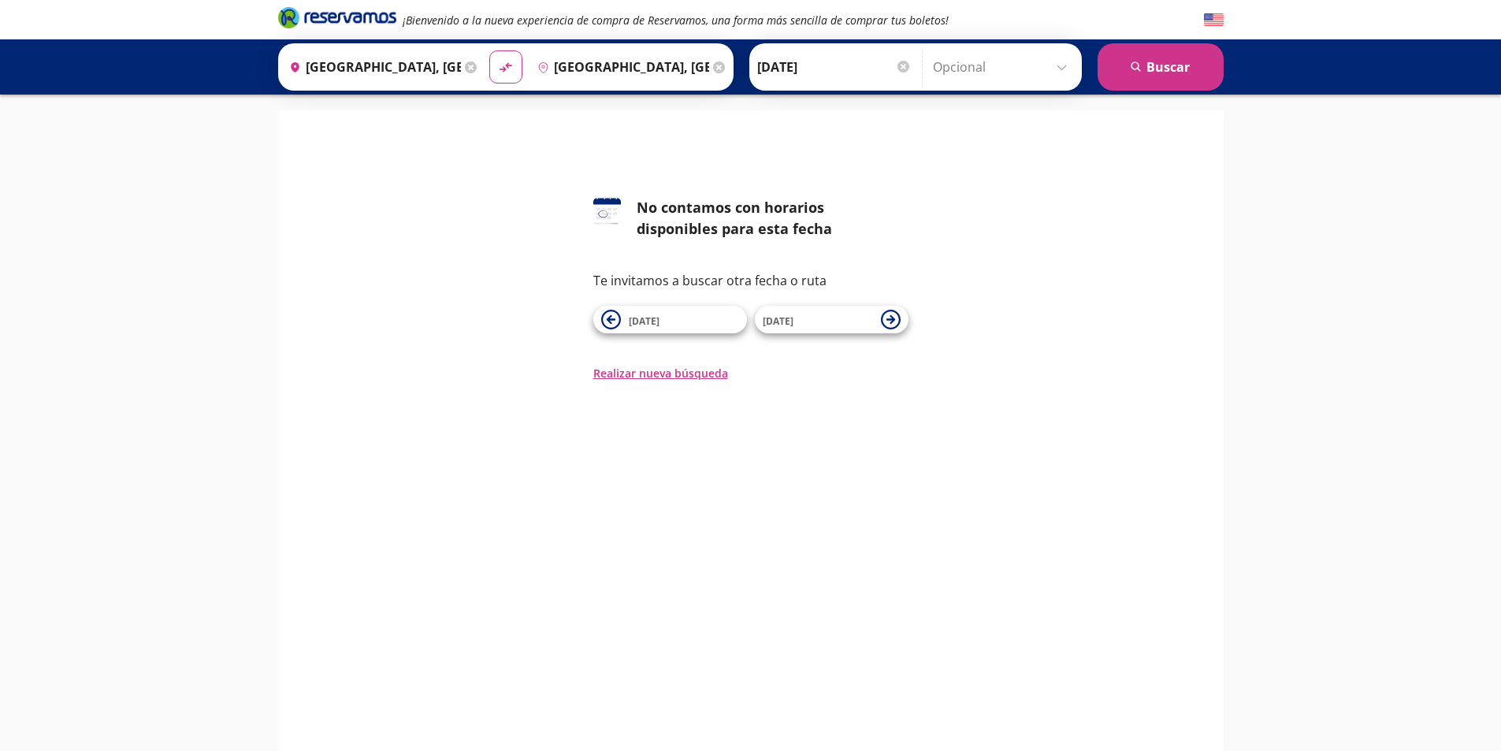
click at [362, 59] on input "[GEOGRAPHIC_DATA], [GEOGRAPHIC_DATA]" at bounding box center [372, 66] width 178 height 39
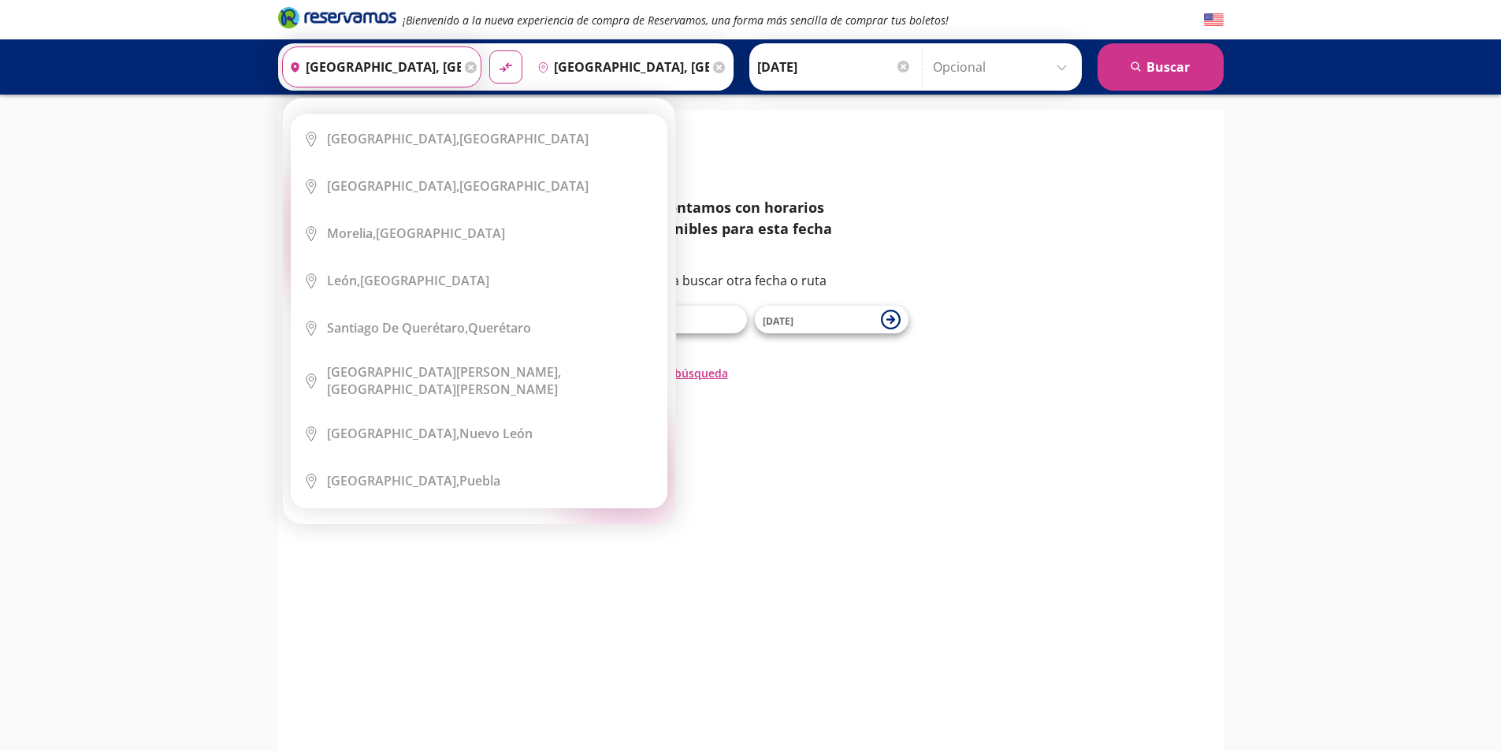
click at [437, 58] on input "[GEOGRAPHIC_DATA], [GEOGRAPHIC_DATA]" at bounding box center [372, 66] width 178 height 39
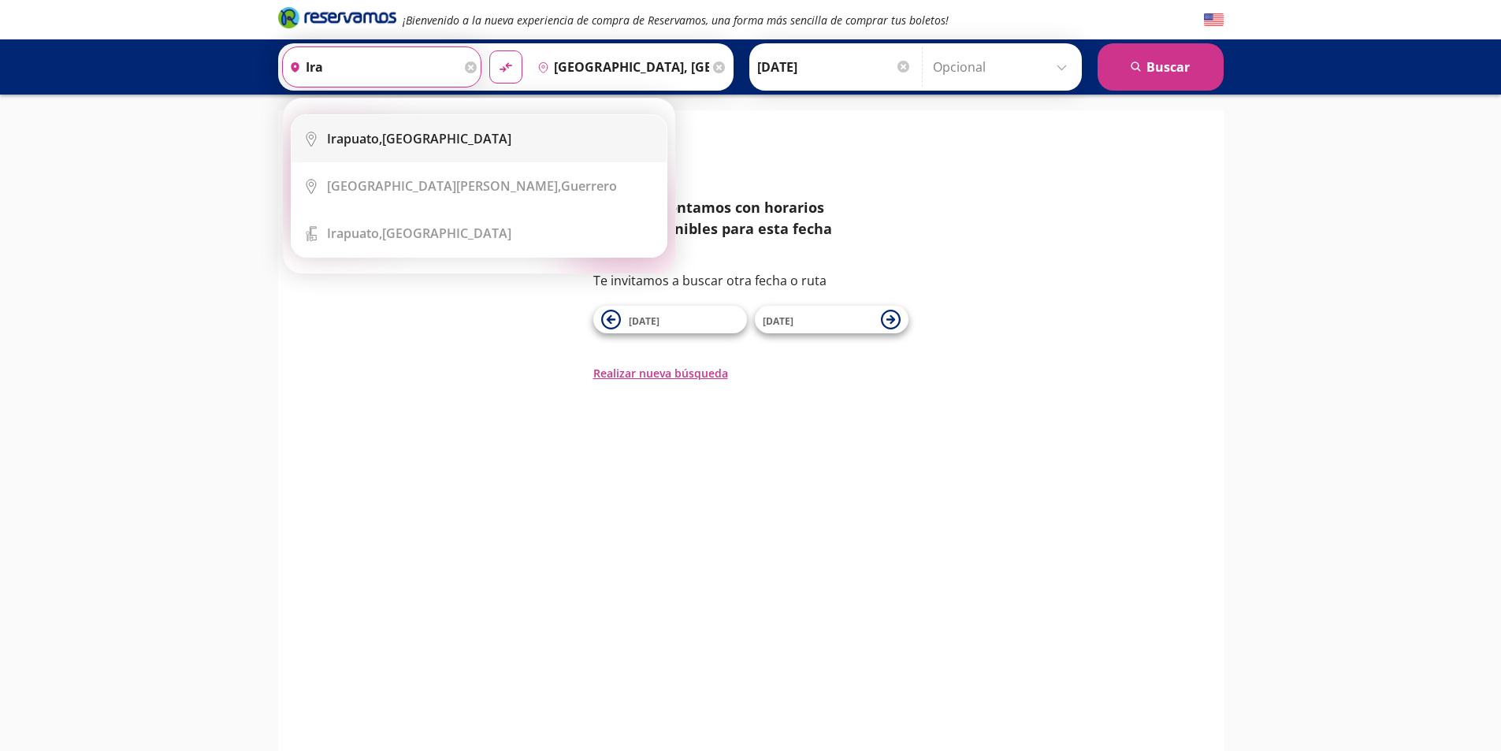
click at [416, 154] on li "City Icon [GEOGRAPHIC_DATA], [GEOGRAPHIC_DATA]" at bounding box center [479, 138] width 375 height 47
type input "[GEOGRAPHIC_DATA], [GEOGRAPHIC_DATA]"
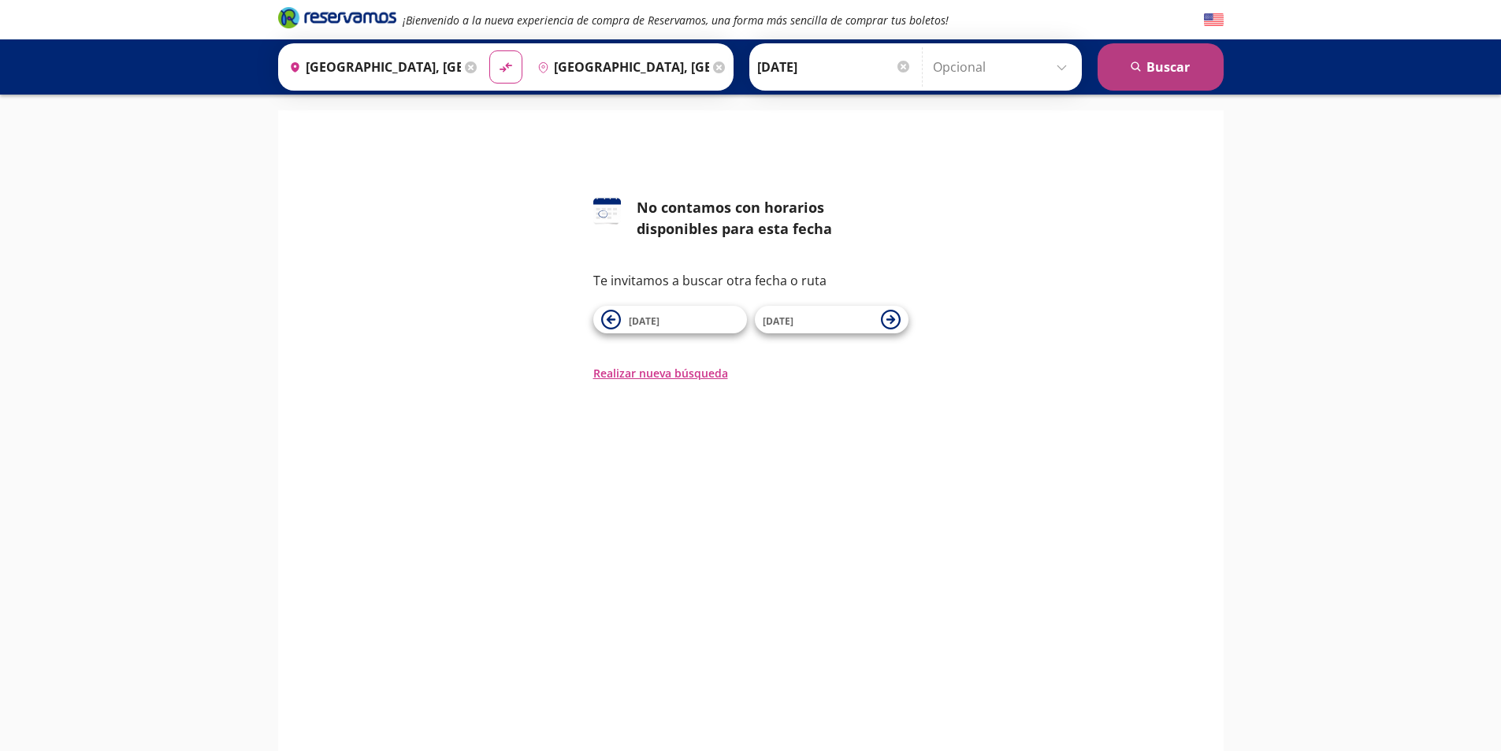
click at [1174, 67] on button "search [GEOGRAPHIC_DATA]" at bounding box center [1161, 66] width 126 height 47
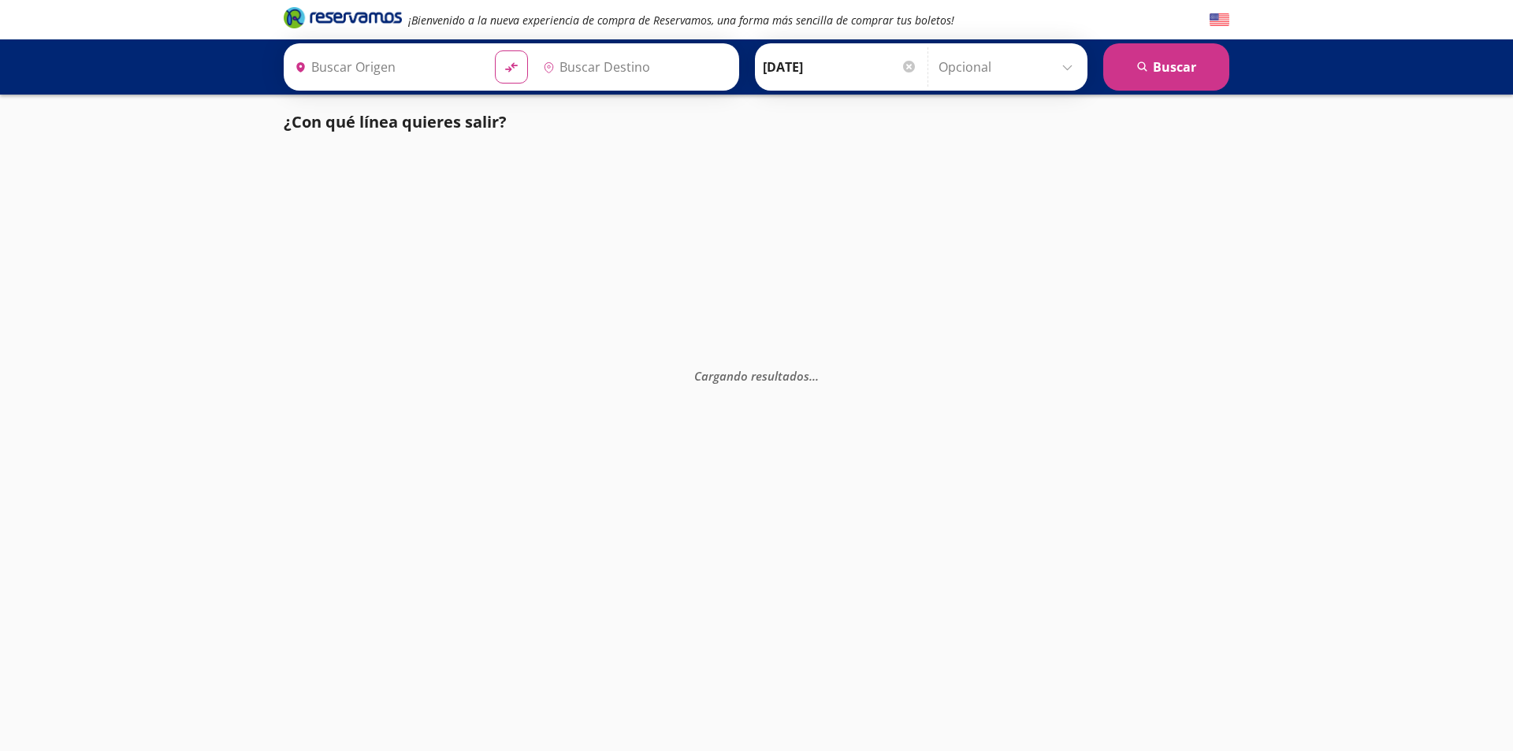
type input "[GEOGRAPHIC_DATA], [GEOGRAPHIC_DATA]"
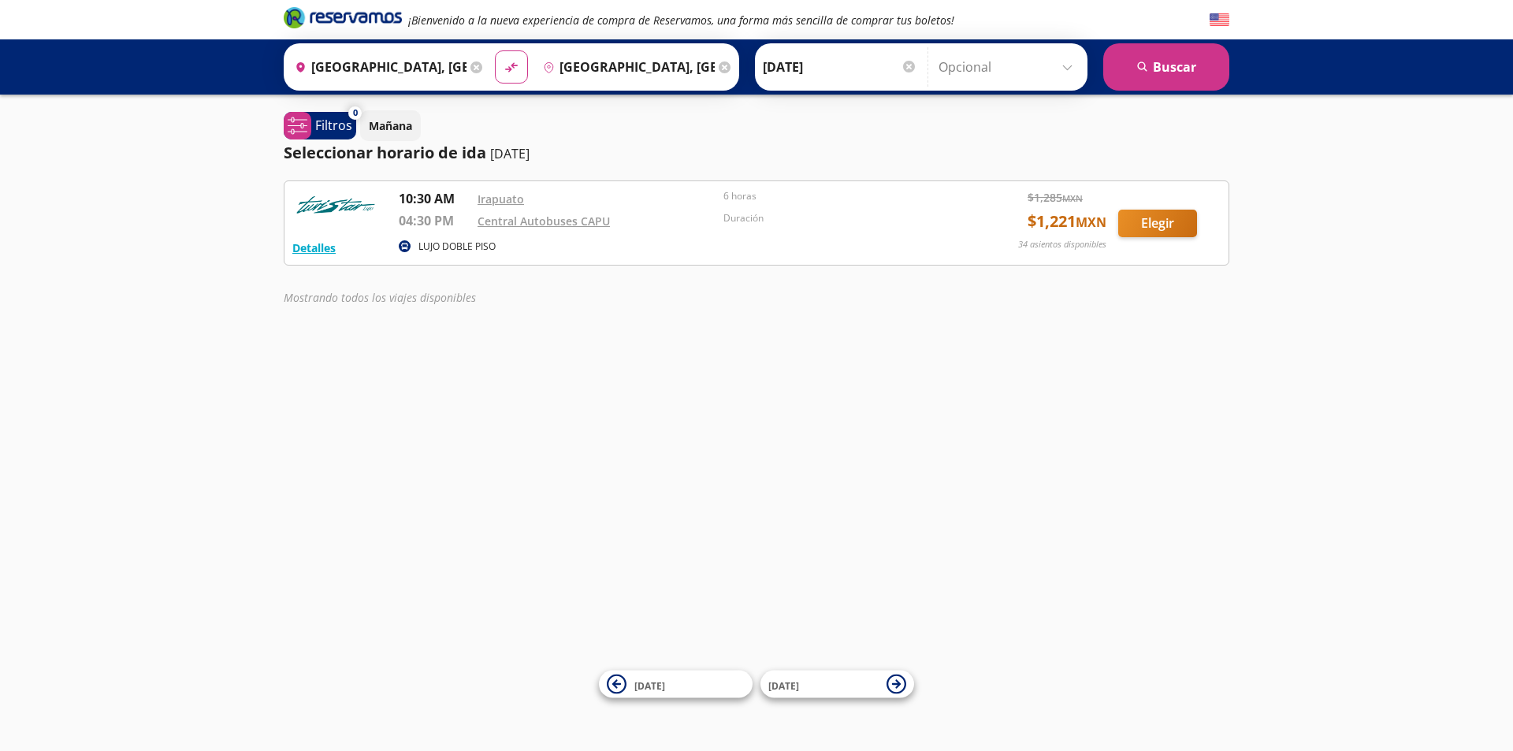
click at [987, 73] on input "Opcional" at bounding box center [1009, 66] width 141 height 39
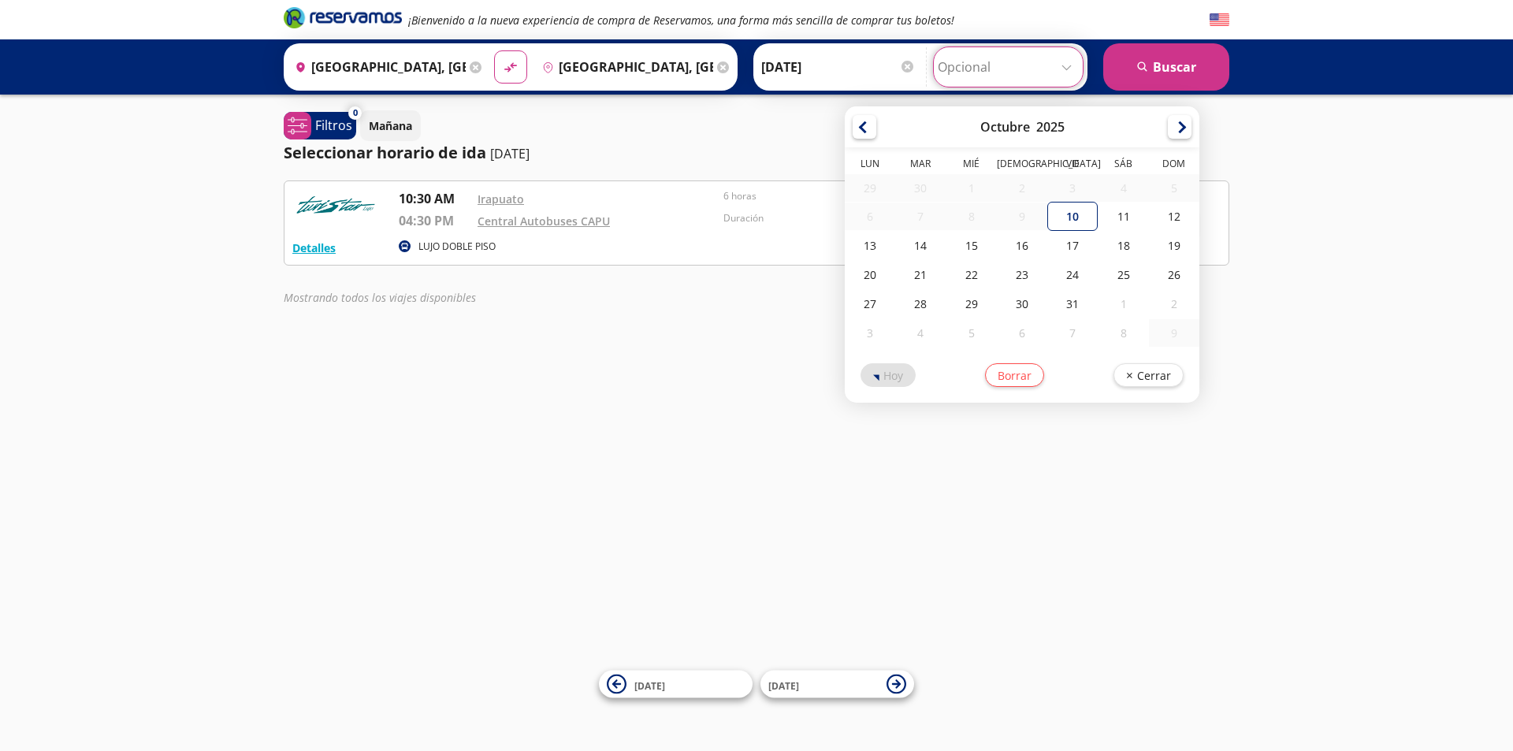
click at [742, 139] on div "Mañana" at bounding box center [794, 125] width 869 height 31
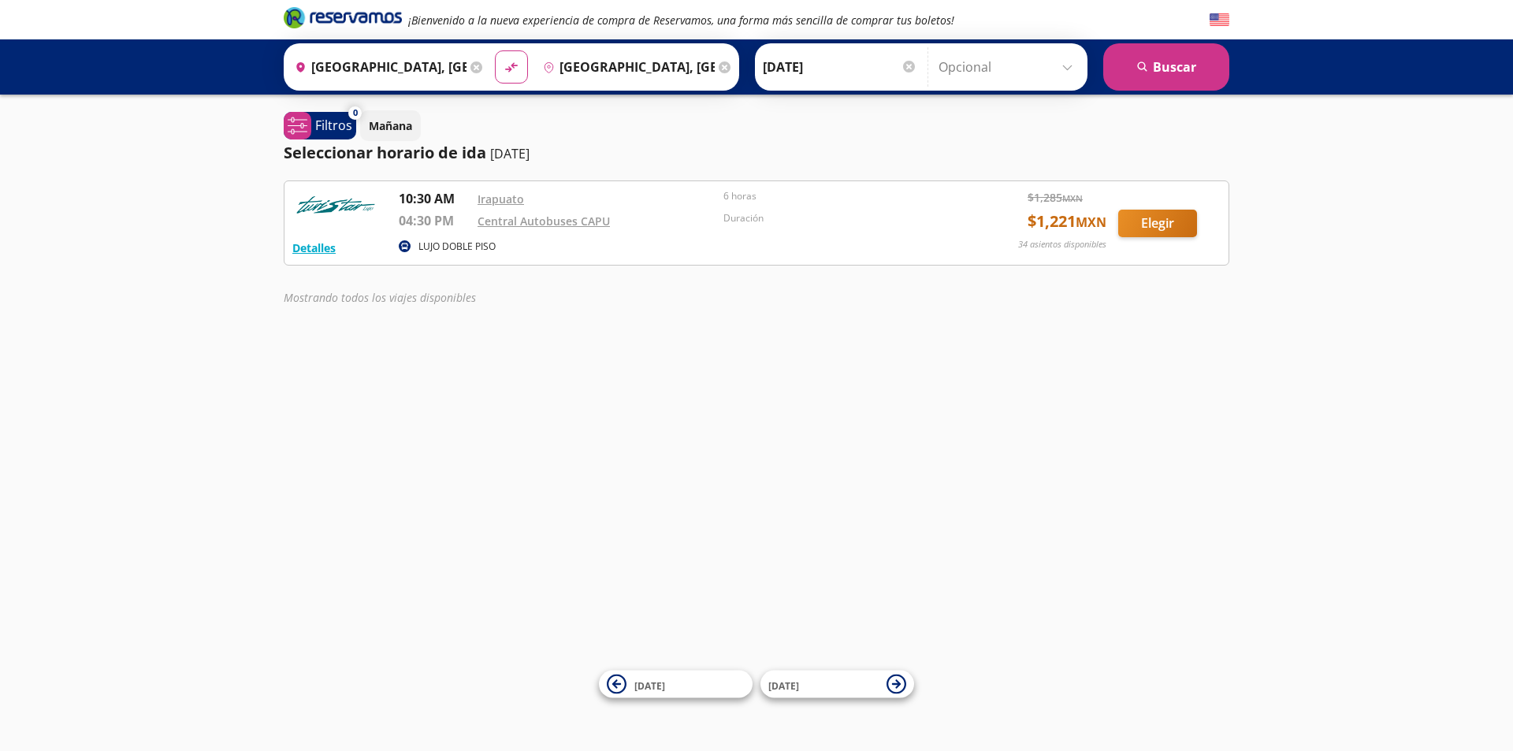
click at [940, 303] on div "Mostrando todos los viajes disponibles" at bounding box center [757, 297] width 946 height 17
click at [313, 240] on button "Detalles" at bounding box center [313, 248] width 43 height 17
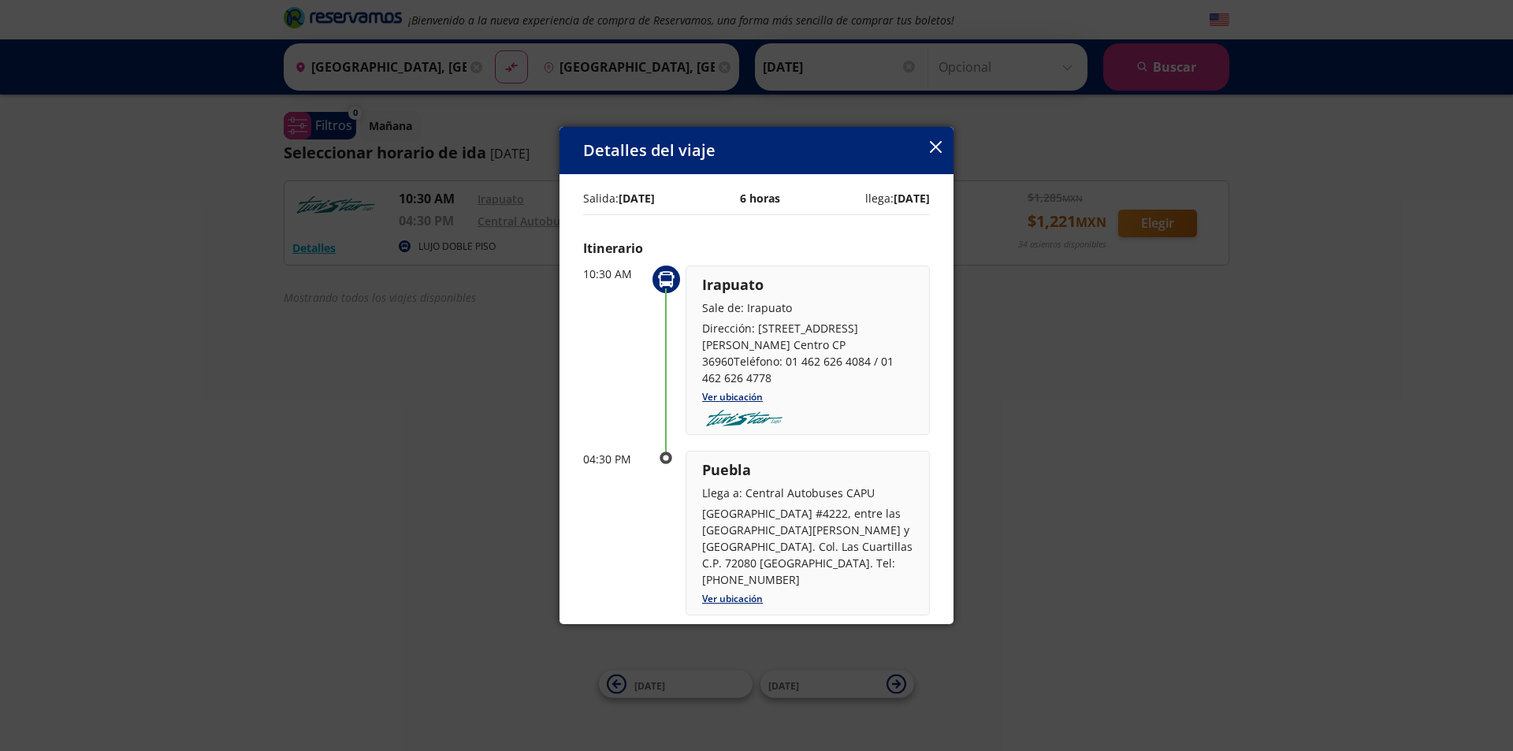
click at [939, 147] on icon "button" at bounding box center [936, 147] width 12 height 12
